Goal: Information Seeking & Learning: Learn about a topic

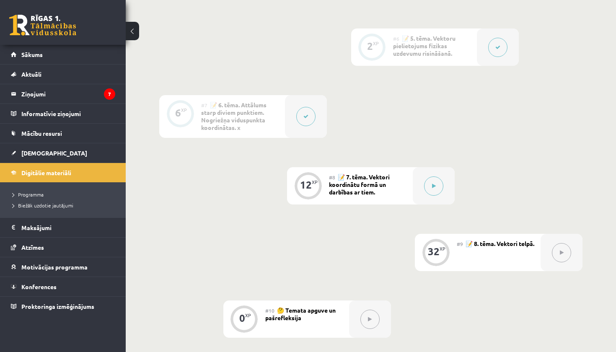
scroll to position [547, 0]
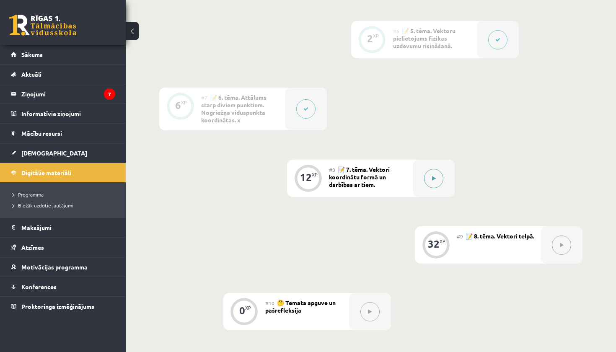
click at [438, 181] on button at bounding box center [433, 178] width 19 height 19
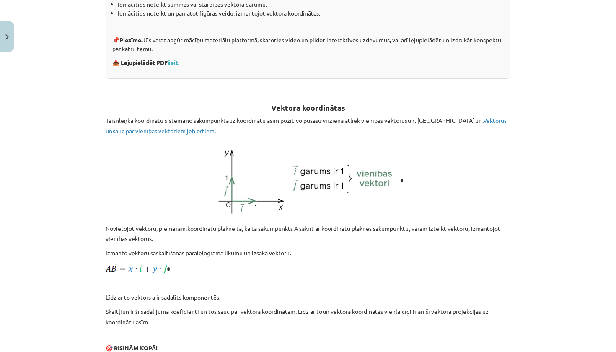
scroll to position [251, 0]
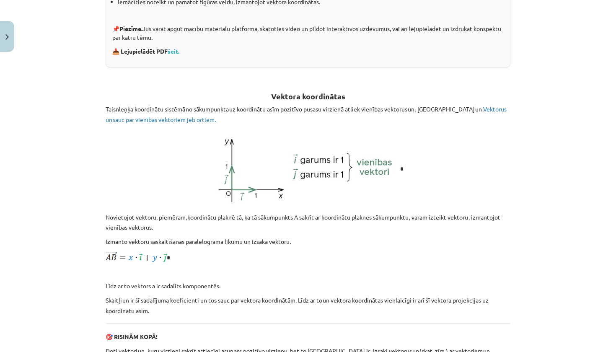
click at [477, 111] on span "Vektorus un sauc par vienības vektoriem jeb ortiem." at bounding box center [306, 114] width 401 height 18
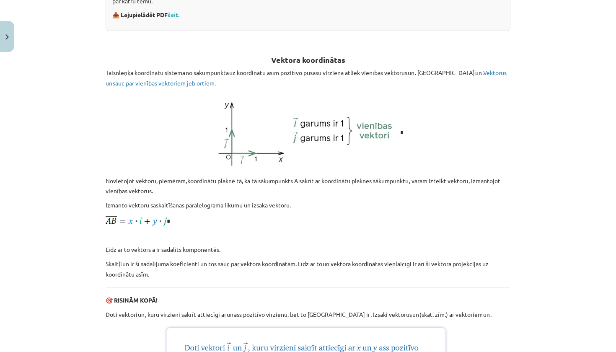
scroll to position [299, 0]
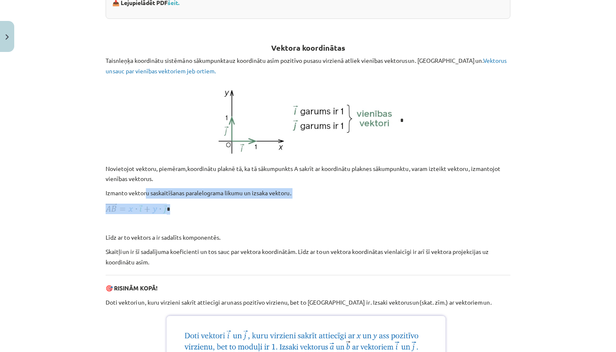
drag, startPoint x: 147, startPoint y: 190, endPoint x: 188, endPoint y: 208, distance: 45.2
click at [188, 208] on p "*" at bounding box center [308, 209] width 405 height 10
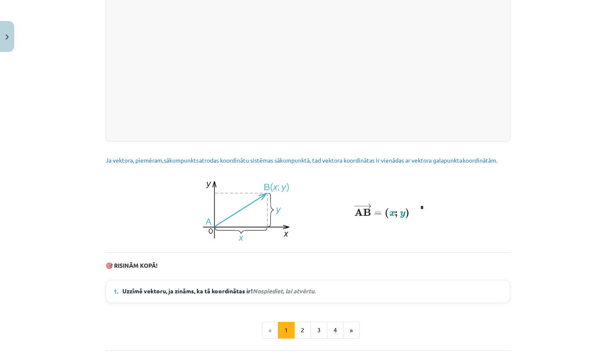
scroll to position [1023, 0]
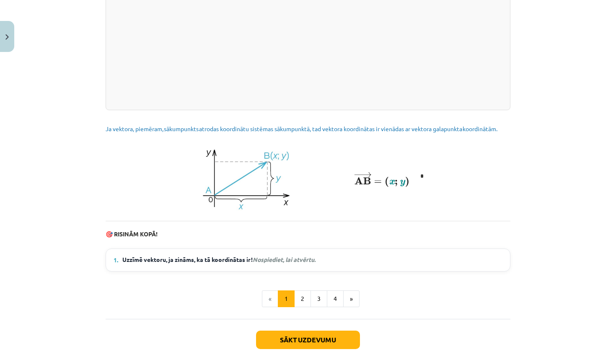
click at [229, 265] on span "Uzzīmē vektoru, ja zināms, ka tā koordinātas ir ! Nospiediet, lai atvērtu." at bounding box center [218, 260] width 193 height 10
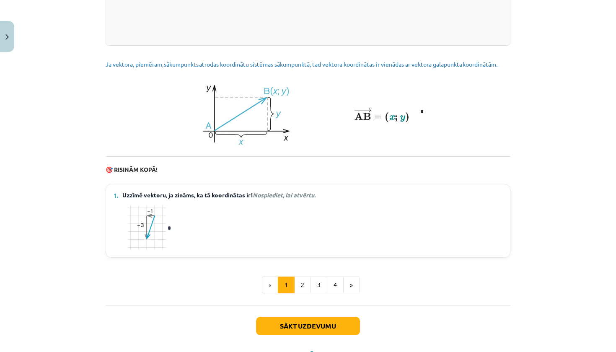
scroll to position [1089, 0]
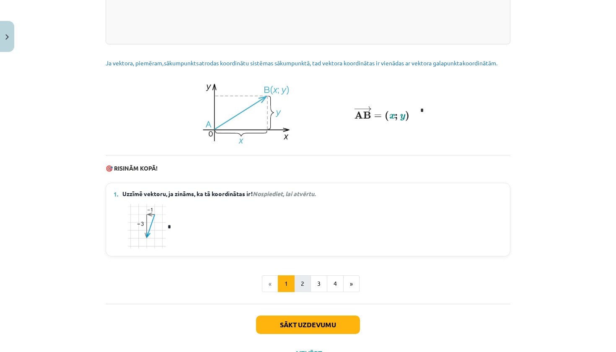
click at [304, 286] on button "2" at bounding box center [302, 283] width 17 height 17
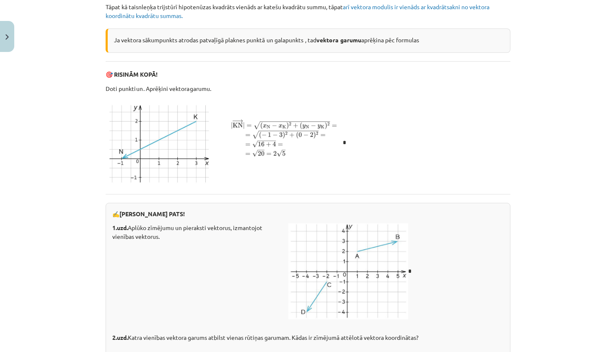
scroll to position [111, 0]
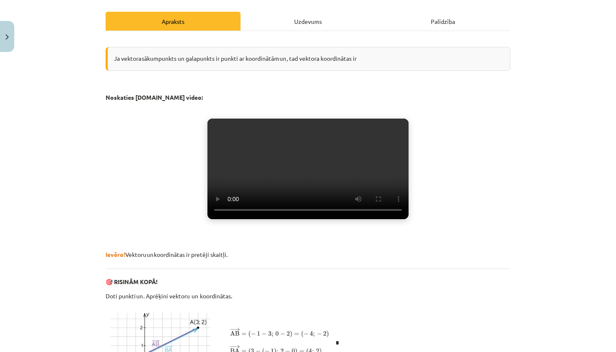
click at [307, 182] on video "Jūsu pārlūkprogramma neatbalsta video atskaņošanu." at bounding box center [307, 169] width 201 height 101
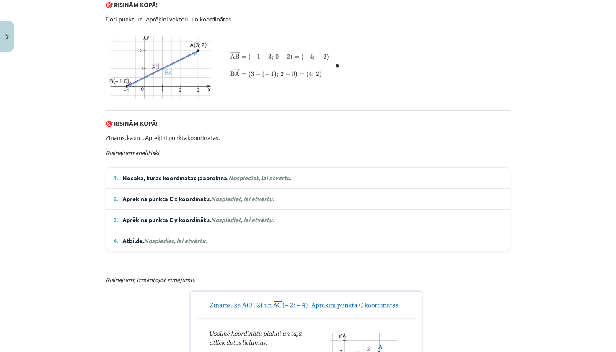
scroll to position [390, 0]
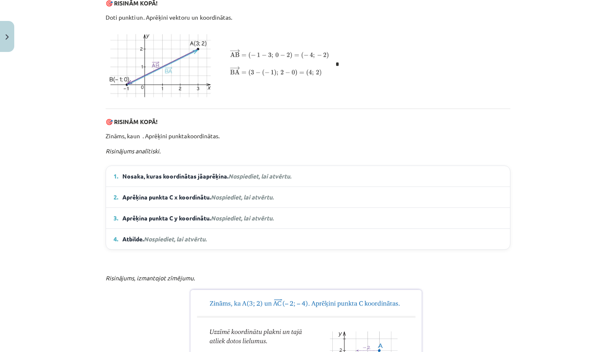
click at [197, 180] on span "Nosaka, kuras koordinātas jāaprēķina. Nospiediet, lai atvērtu." at bounding box center [206, 176] width 169 height 9
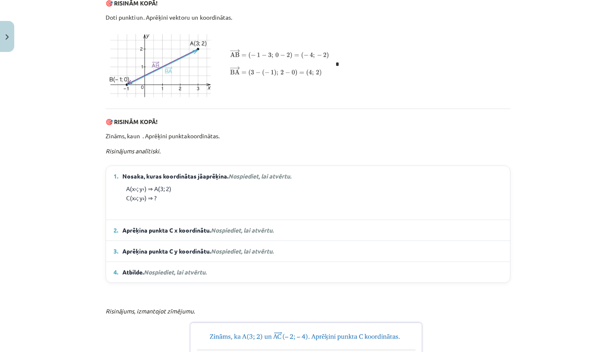
click at [250, 180] on em "Nospiediet, lai atvērtu." at bounding box center [259, 176] width 63 height 8
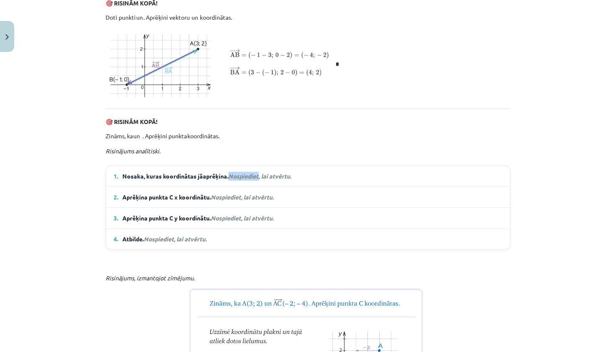
click at [250, 180] on em "Nospiediet, lai atvērtu." at bounding box center [259, 176] width 63 height 8
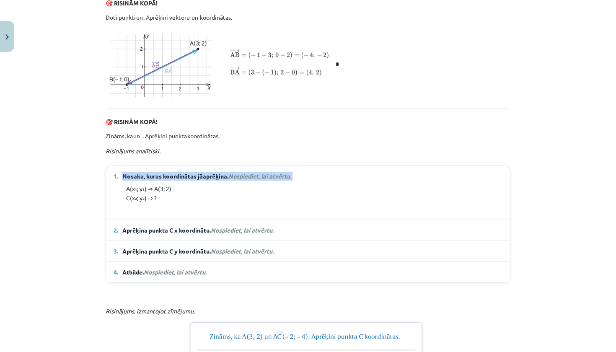
click at [250, 180] on em "Nospiediet, lai atvērtu." at bounding box center [259, 176] width 63 height 8
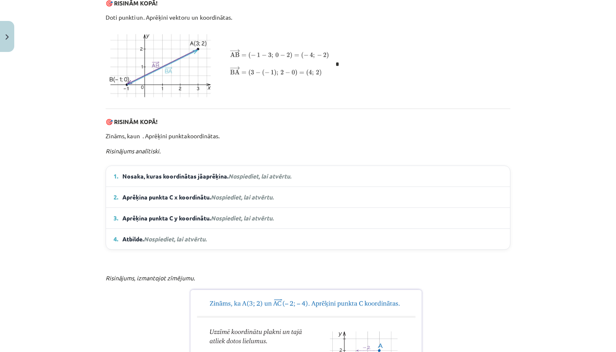
click at [228, 201] on span "Aprēķina punkta C x koordinātu. Nospiediet, lai atvērtu." at bounding box center [197, 197] width 151 height 9
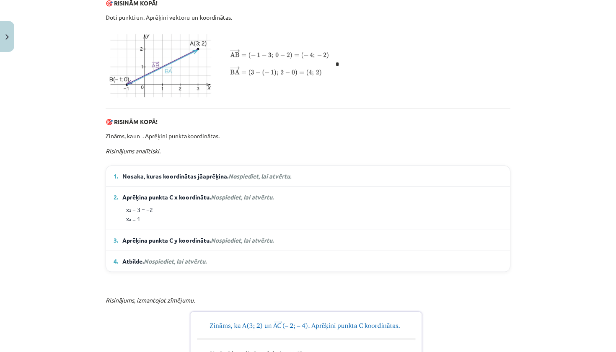
click at [229, 180] on span "Nosaka, kuras koordinātas jāaprēķina. Nospiediet, lai atvērtu." at bounding box center [206, 176] width 169 height 9
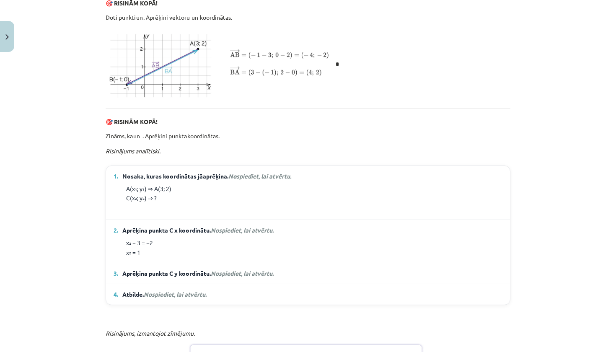
click at [215, 277] on span "Nospiediet, lai atvērtu." at bounding box center [242, 273] width 63 height 8
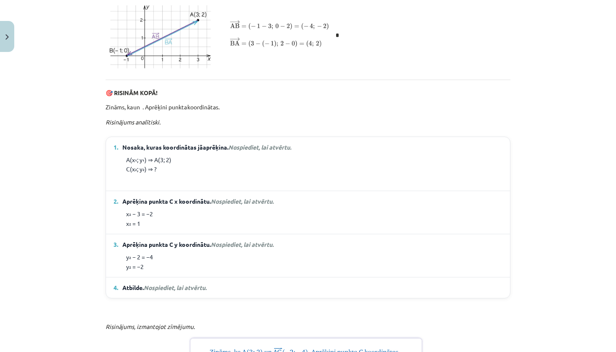
scroll to position [429, 0]
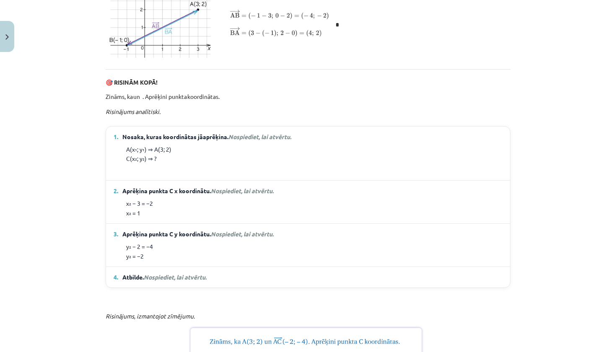
click at [215, 281] on summary "4. Atbilde. Nospiediet, lai atvērtu." at bounding box center [307, 277] width 389 height 9
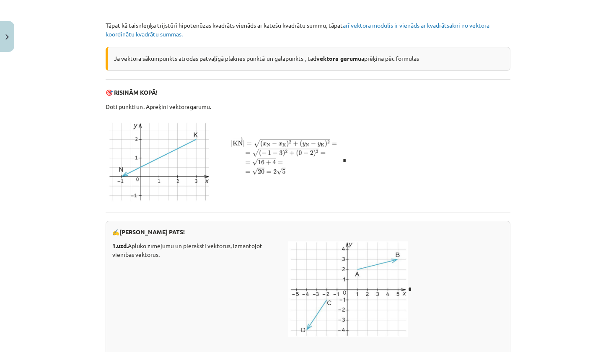
scroll to position [1161, 0]
click at [269, 236] on p "✍️ RISINI PATS!" at bounding box center [307, 231] width 391 height 9
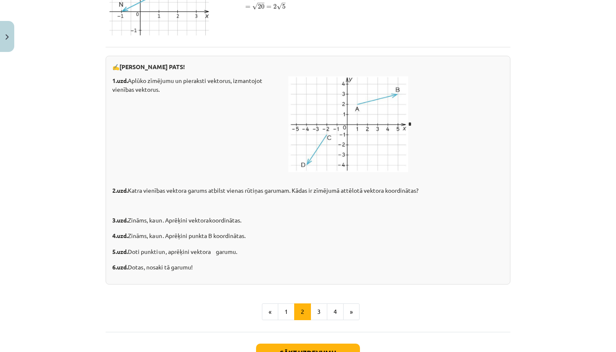
scroll to position [1326, 0]
click at [137, 272] on p "6.uzd. Dotas , nosaki tā garumu!" at bounding box center [307, 267] width 391 height 10
click at [180, 272] on p "6.uzd. Dotas , nosaki tā garumu!" at bounding box center [307, 267] width 391 height 10
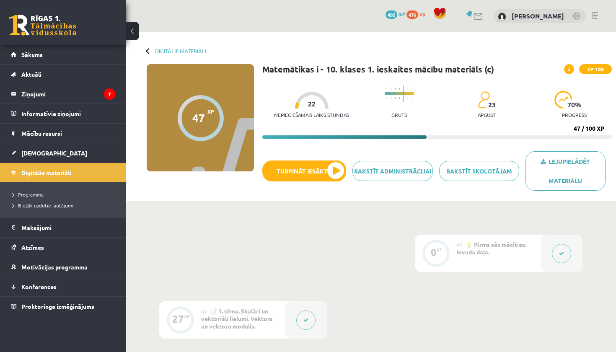
scroll to position [547, 0]
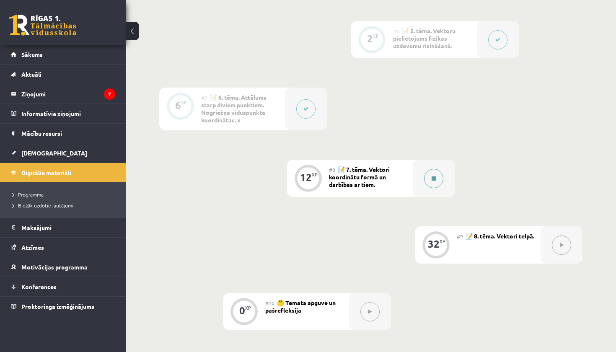
click at [431, 179] on icon at bounding box center [433, 178] width 4 height 5
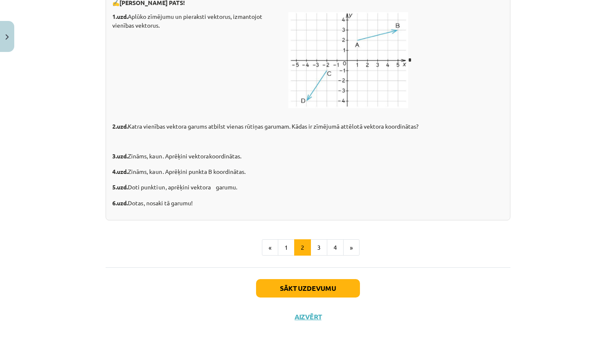
scroll to position [1327, 0]
click at [322, 248] on button "3" at bounding box center [318, 247] width 17 height 17
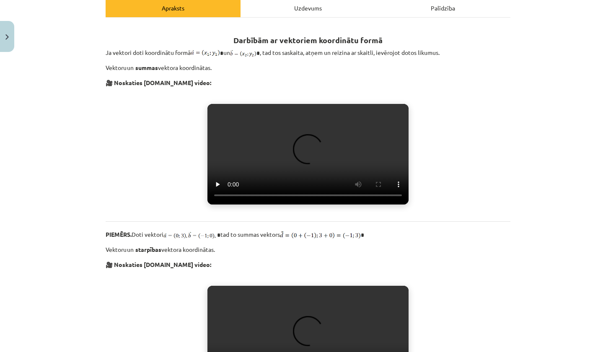
scroll to position [125, 0]
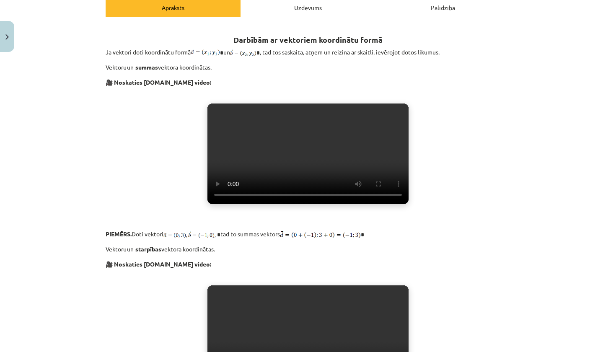
click at [323, 175] on video "Jūsu pārlūkprogramma neatbalsta video atskaņošanu." at bounding box center [307, 153] width 201 height 101
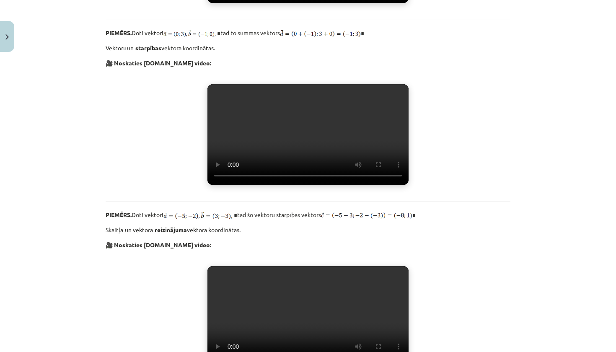
scroll to position [353, 0]
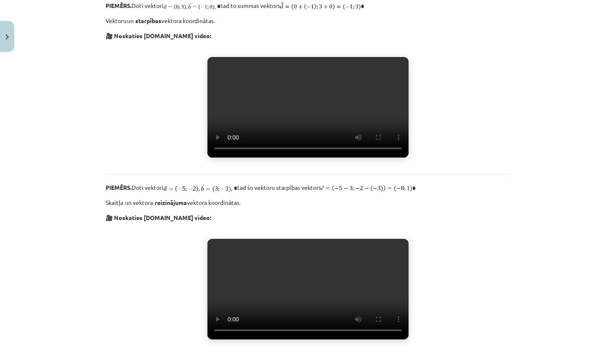
click at [309, 157] on video "Jūsu pārlūkprogramma neatbalsta video atskaņošanu." at bounding box center [307, 107] width 201 height 101
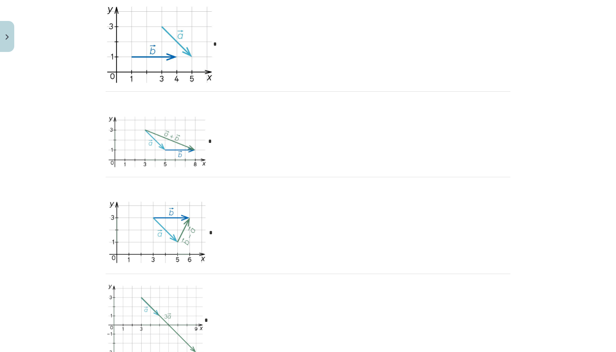
scroll to position [817, 0]
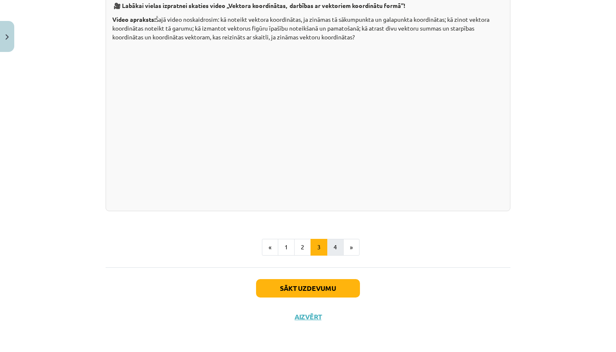
click at [335, 245] on button "4" at bounding box center [335, 247] width 17 height 17
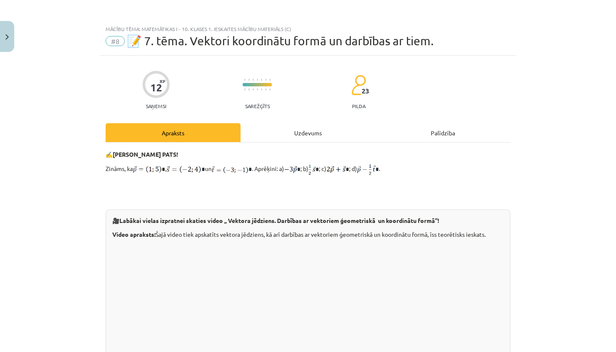
scroll to position [0, 0]
click at [308, 138] on div "Uzdevums" at bounding box center [307, 132] width 135 height 19
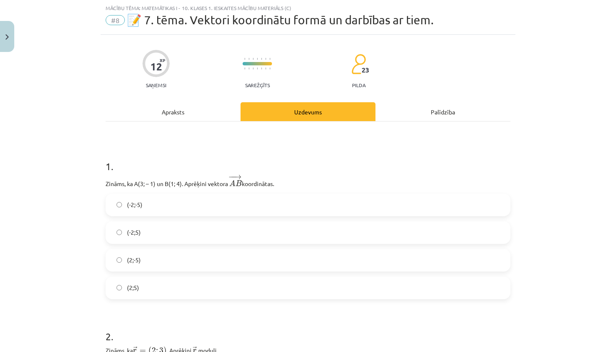
scroll to position [36, 0]
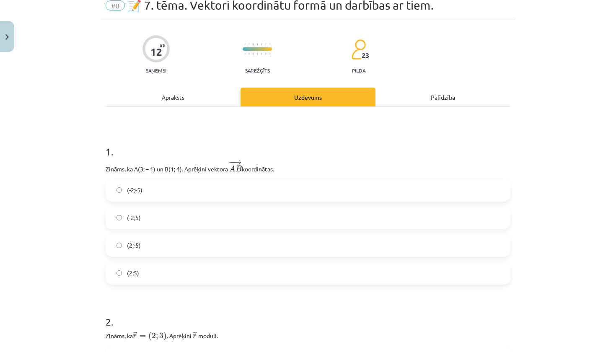
click at [210, 219] on label "(-2;5)" at bounding box center [307, 217] width 403 height 21
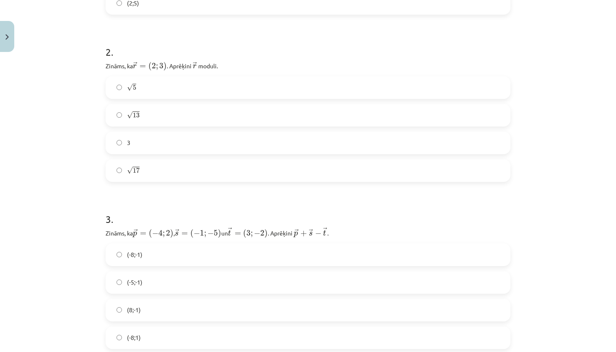
scroll to position [307, 0]
click at [147, 114] on label "√ 13 13" at bounding box center [307, 113] width 403 height 21
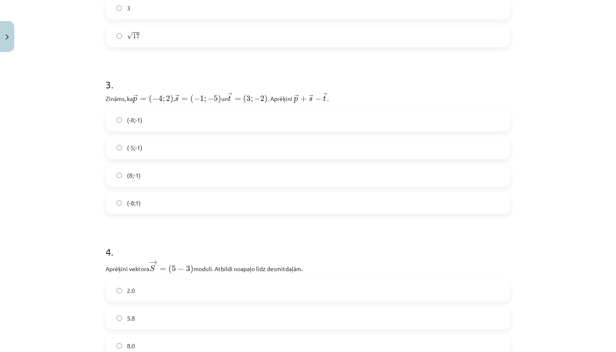
scroll to position [441, 0]
click at [145, 114] on label "(-8;-1)" at bounding box center [307, 119] width 403 height 21
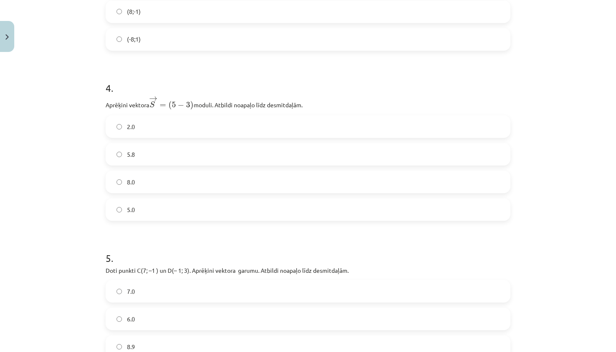
scroll to position [601, 0]
click at [156, 155] on label "5.8" at bounding box center [307, 156] width 403 height 21
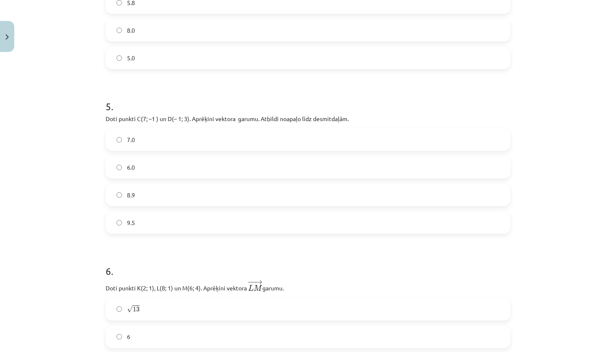
scroll to position [755, 0]
click at [153, 190] on label "8.9" at bounding box center [307, 194] width 403 height 21
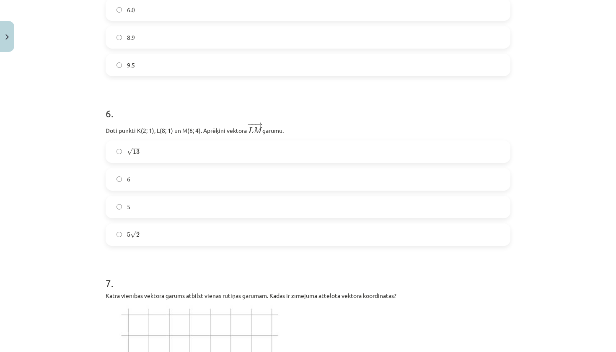
scroll to position [947, 0]
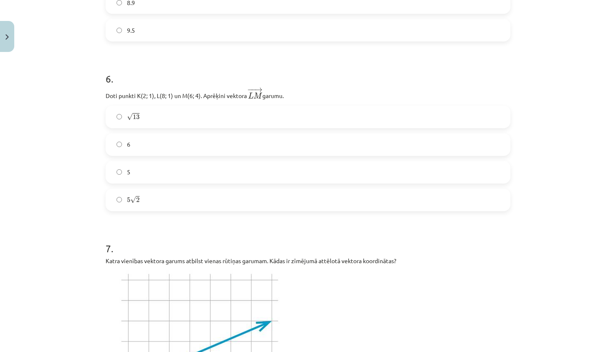
drag, startPoint x: 153, startPoint y: 189, endPoint x: 153, endPoint y: 210, distance: 20.5
click at [168, 118] on label "√ 13 13" at bounding box center [307, 116] width 403 height 21
click at [158, 143] on label "6" at bounding box center [307, 144] width 403 height 21
click at [165, 119] on label "√ 13 13" at bounding box center [307, 116] width 403 height 21
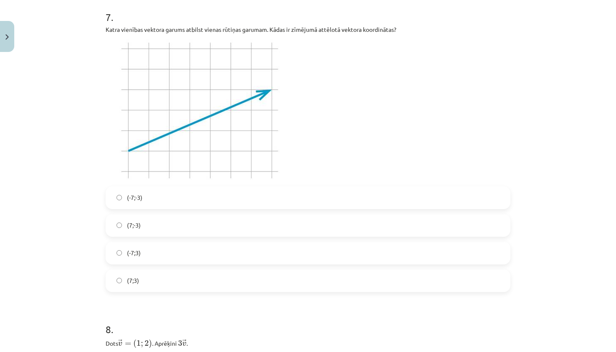
scroll to position [1174, 0]
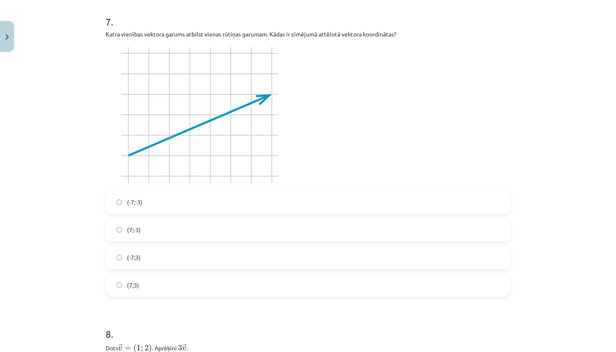
click at [158, 281] on label "(7;3)" at bounding box center [307, 285] width 403 height 21
